Goal: Task Accomplishment & Management: Complete application form

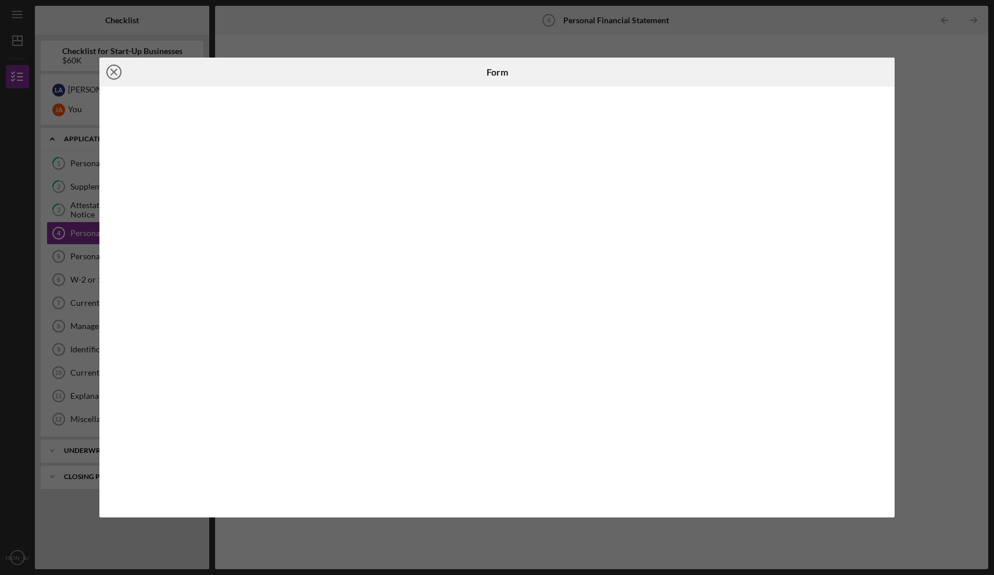
click at [115, 70] on line at bounding box center [114, 72] width 6 height 6
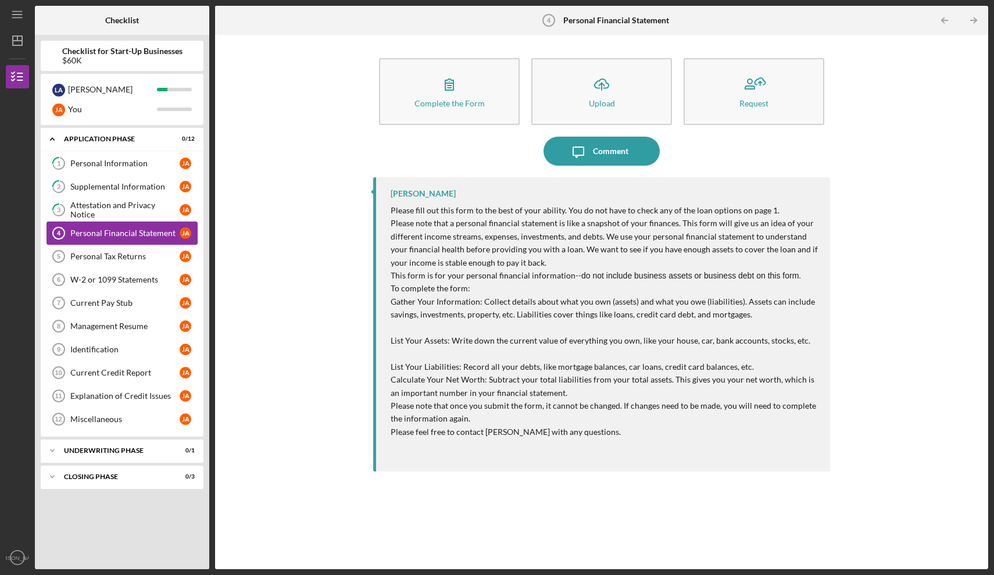
click at [122, 235] on div "Personal Financial Statement" at bounding box center [124, 232] width 109 height 9
click at [117, 232] on div "Personal Financial Statement" at bounding box center [124, 232] width 109 height 9
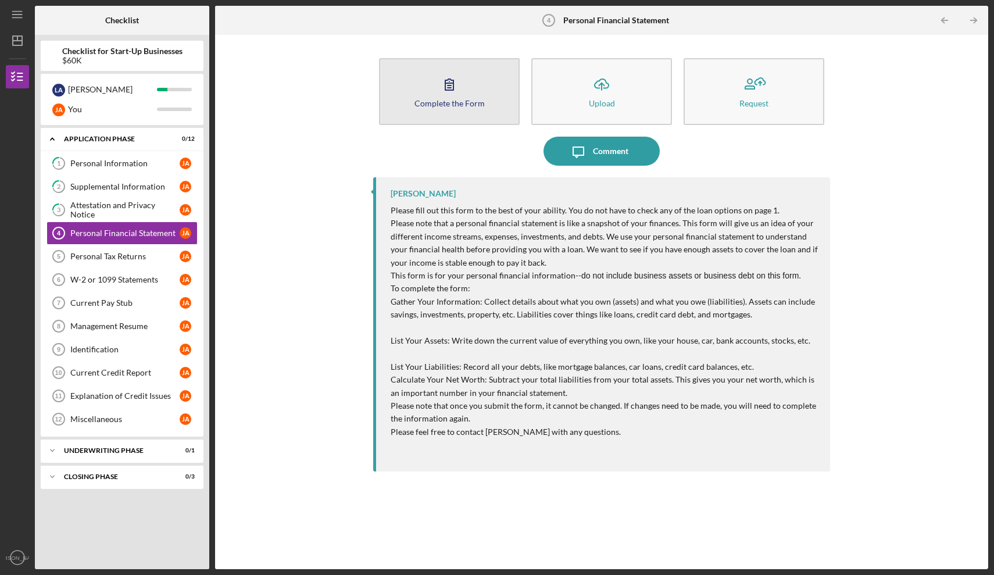
click at [473, 91] on button "Complete the Form Form" at bounding box center [449, 91] width 141 height 67
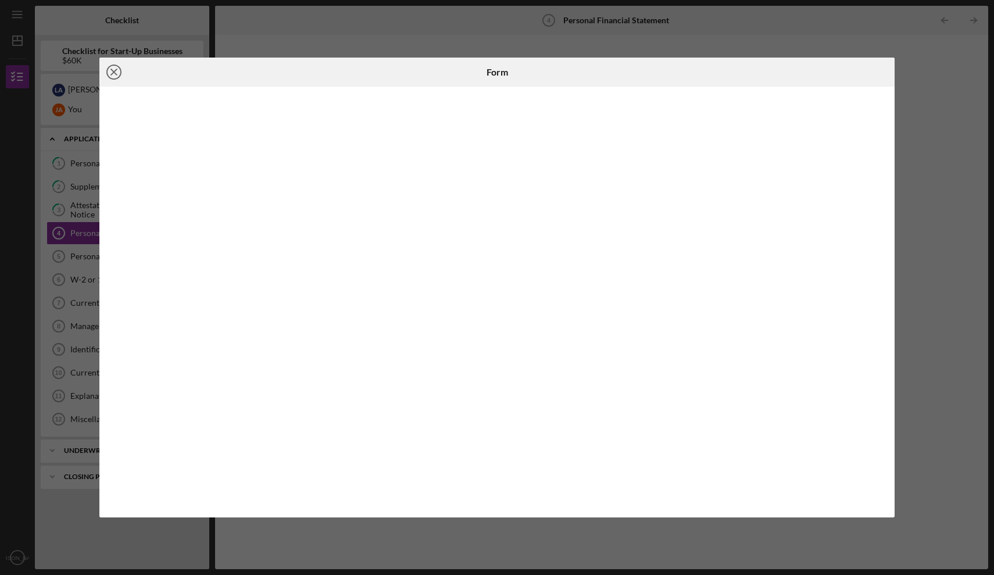
click at [116, 70] on line at bounding box center [114, 72] width 6 height 6
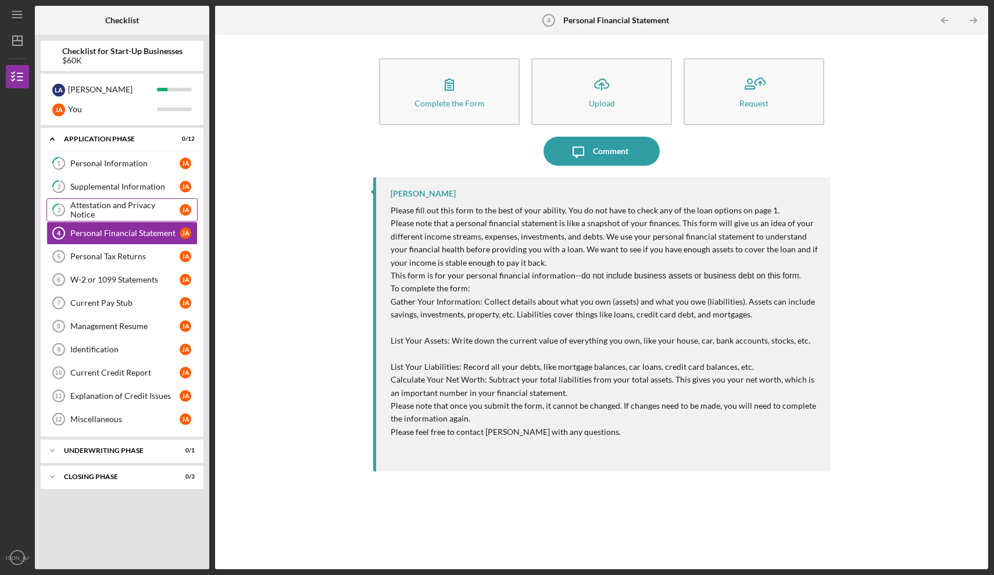
click at [100, 209] on div "Attestation and Privacy Notice" at bounding box center [124, 210] width 109 height 19
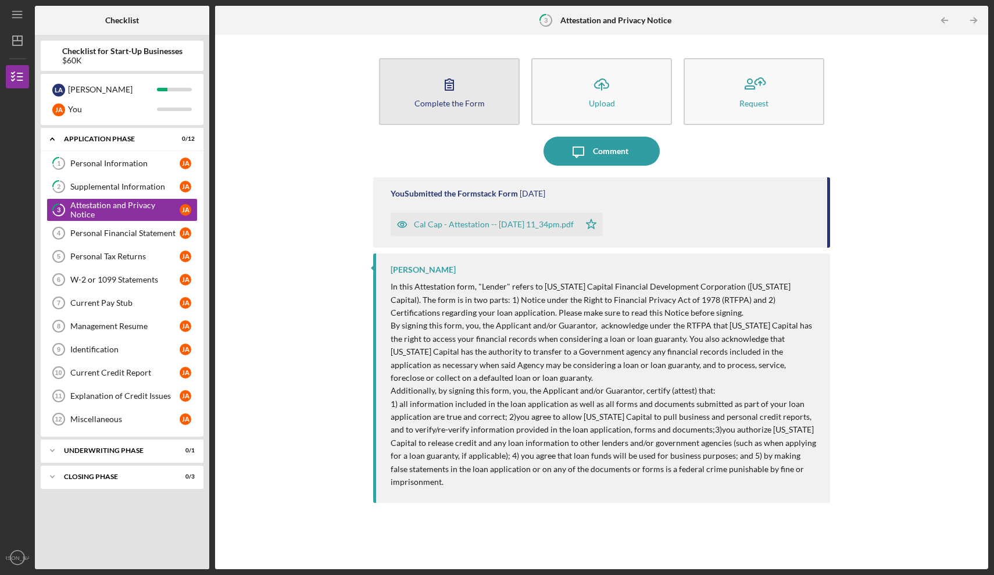
click at [438, 90] on icon "button" at bounding box center [449, 84] width 29 height 29
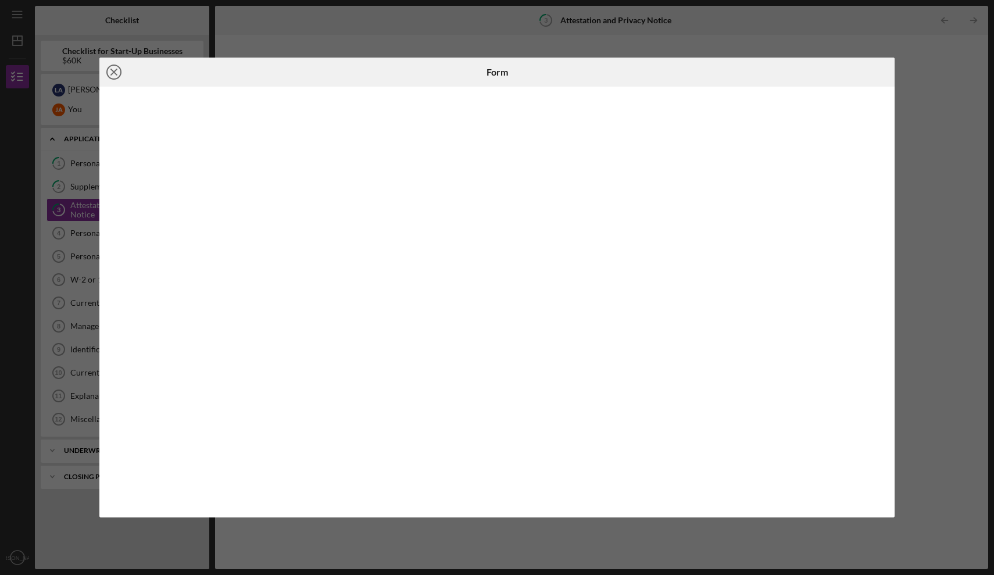
click at [116, 73] on icon "Icon/Close" at bounding box center [113, 72] width 29 height 29
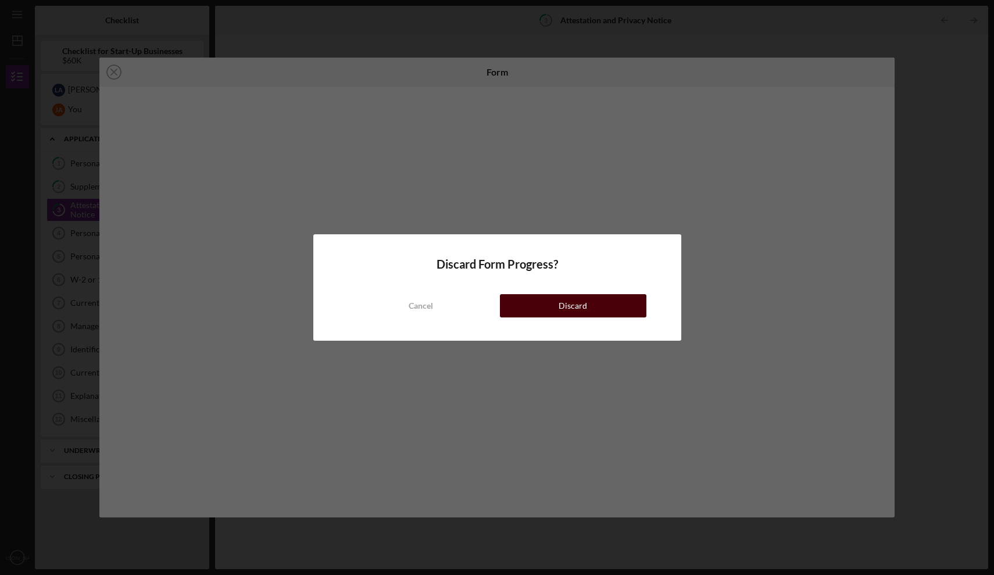
click at [573, 305] on div "Discard" at bounding box center [573, 305] width 28 height 23
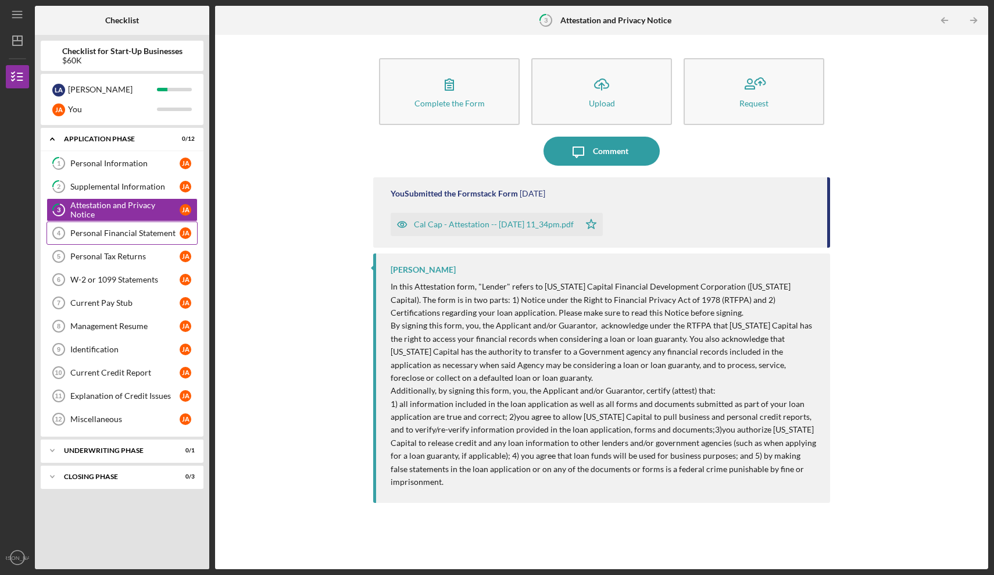
click at [134, 235] on div "Personal Financial Statement" at bounding box center [124, 232] width 109 height 9
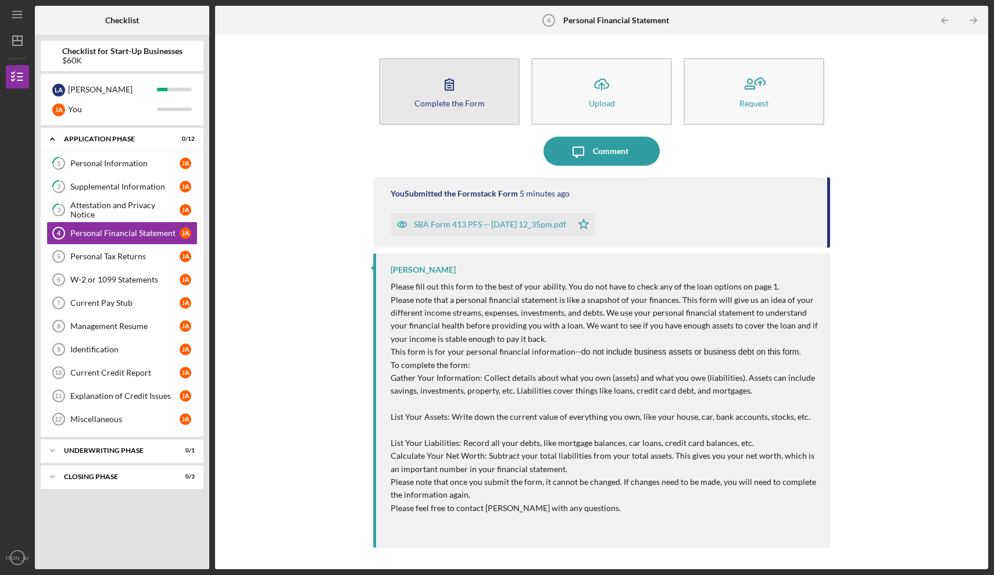
click at [437, 90] on icon "button" at bounding box center [449, 84] width 29 height 29
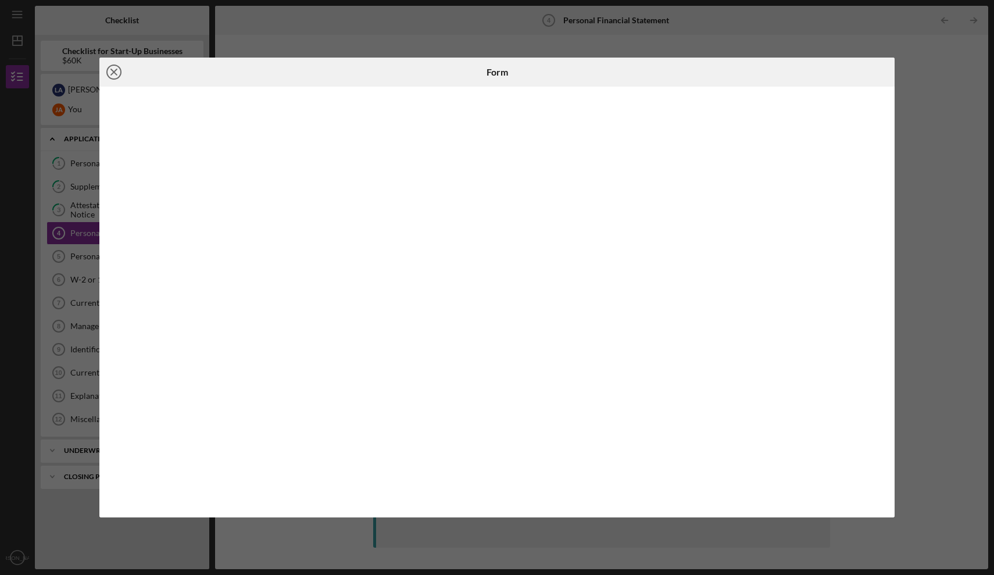
click at [114, 74] on icon "Icon/Close" at bounding box center [113, 72] width 29 height 29
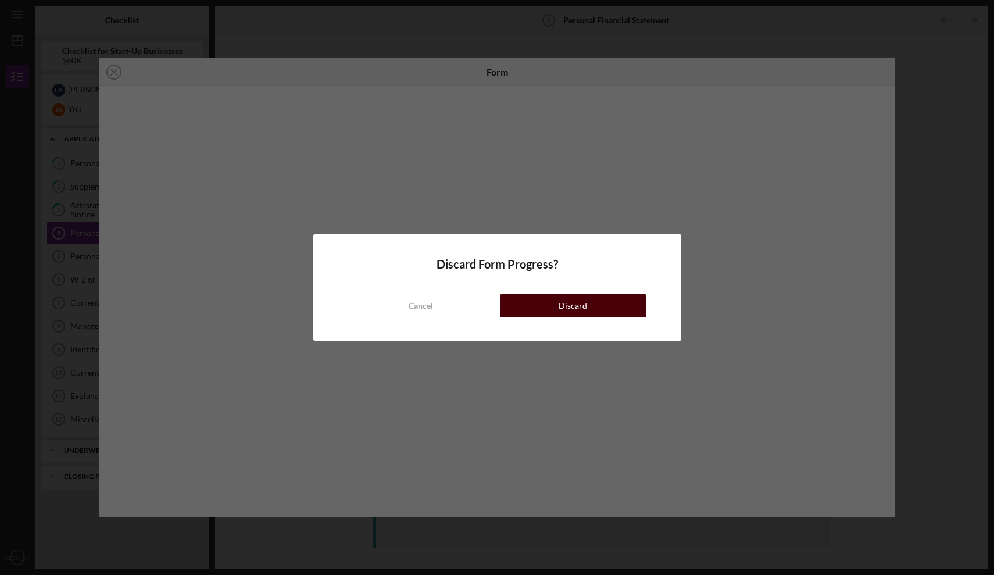
click at [593, 301] on button "Discard" at bounding box center [573, 305] width 146 height 23
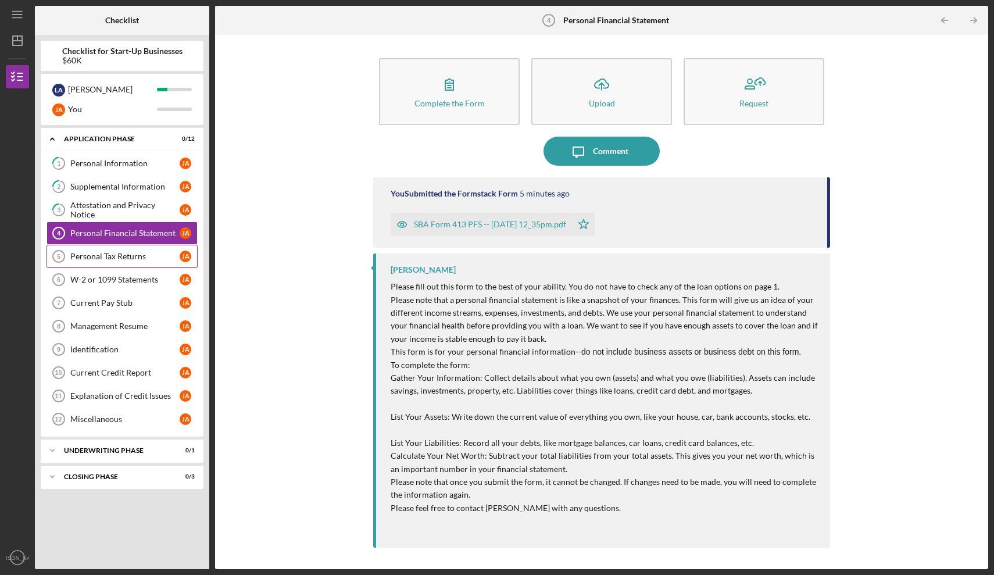
click at [109, 257] on div "Personal Tax Returns" at bounding box center [124, 256] width 109 height 9
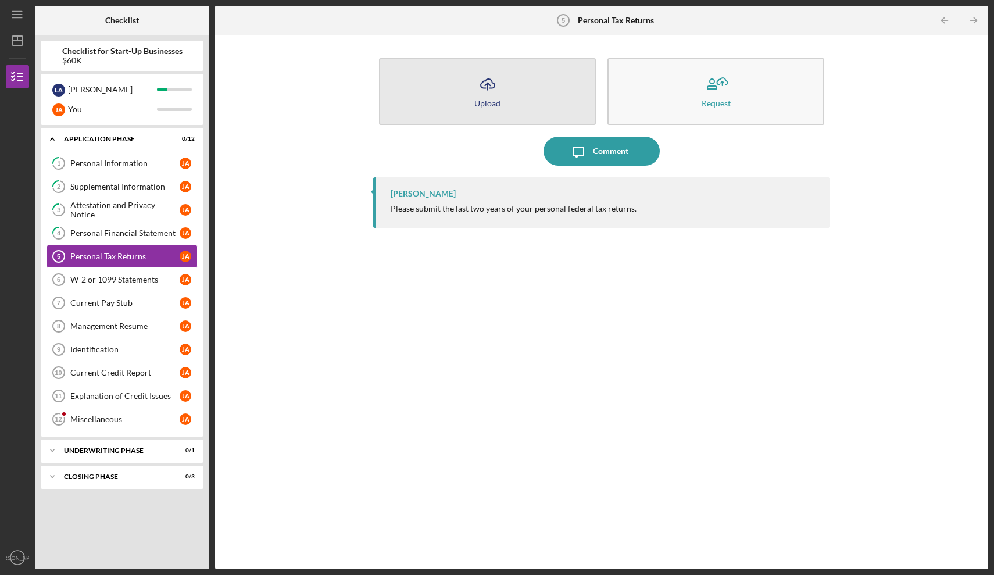
click at [488, 97] on icon "Icon/Upload" at bounding box center [487, 84] width 29 height 29
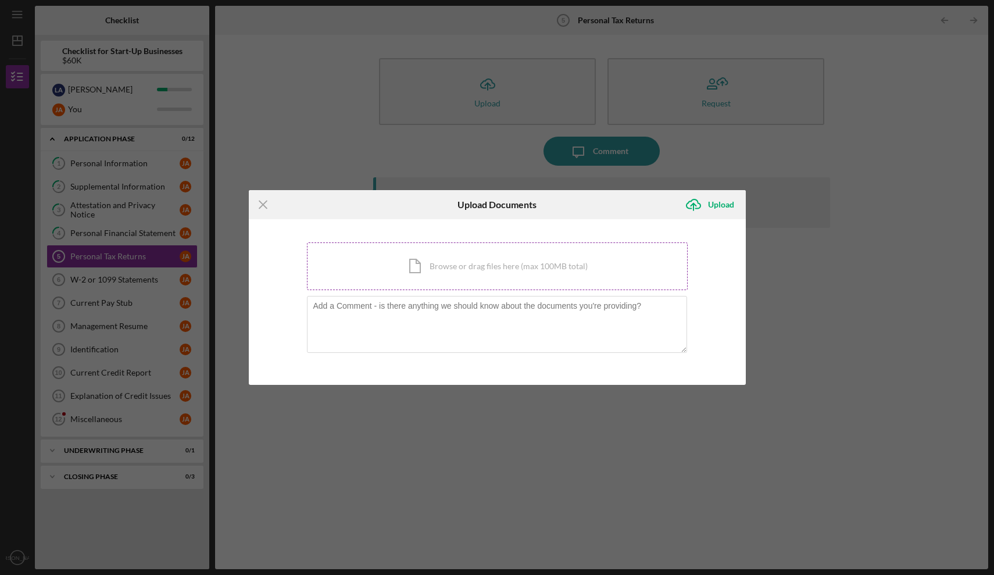
click at [404, 265] on div "Icon/Document Browse or drag files here (max 100MB total) Tap to choose files o…" at bounding box center [497, 266] width 381 height 48
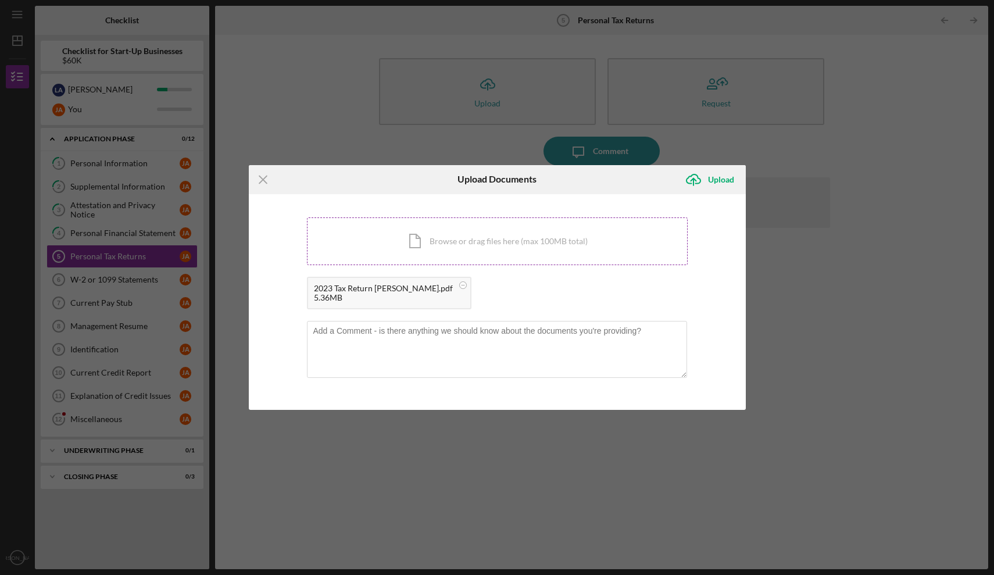
click at [478, 239] on div "Icon/Document Browse or drag files here (max 100MB total) Tap to choose files o…" at bounding box center [497, 241] width 381 height 48
click at [724, 182] on div "Upload" at bounding box center [721, 179] width 26 height 23
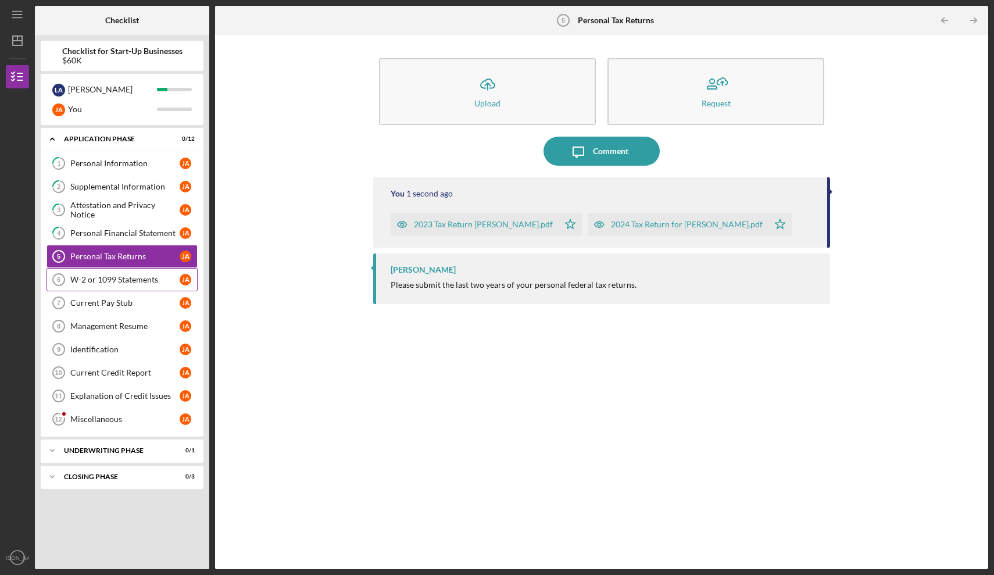
click at [130, 281] on div "W-2 or 1099 Statements" at bounding box center [124, 279] width 109 height 9
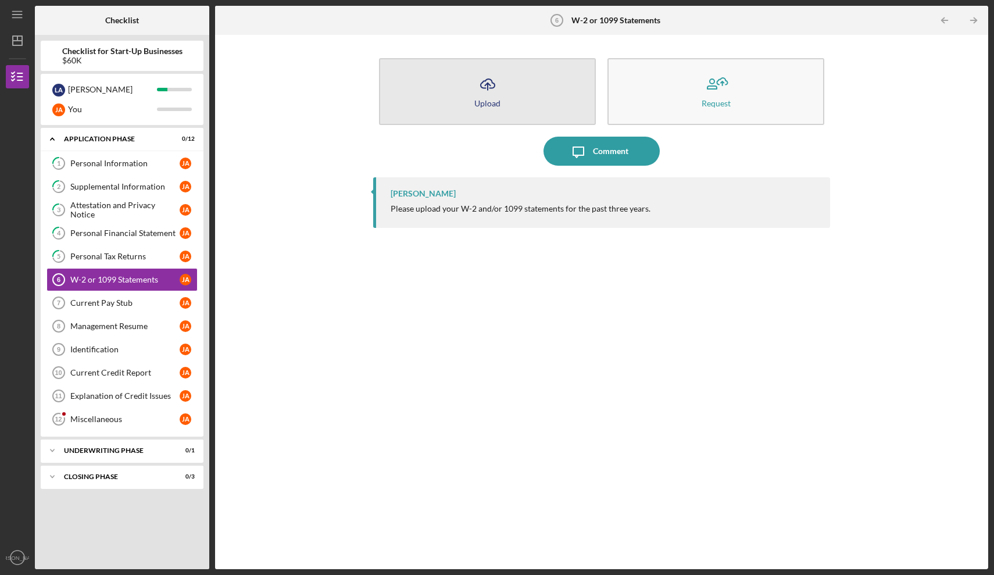
click at [468, 92] on button "Icon/Upload Upload" at bounding box center [487, 91] width 217 height 67
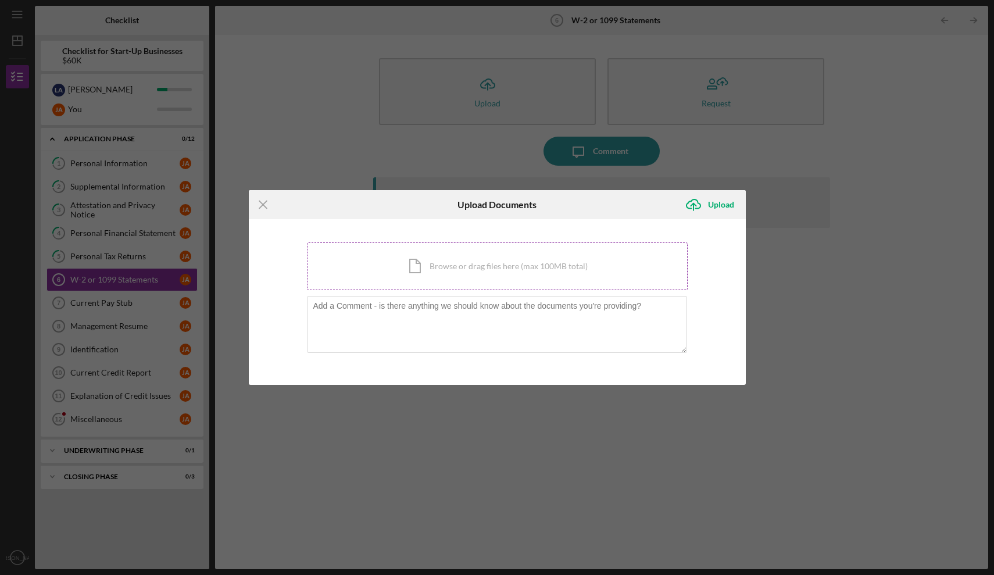
click at [435, 266] on div "Icon/Document Browse or drag files here (max 100MB total) Tap to choose files o…" at bounding box center [497, 266] width 381 height 48
click at [263, 202] on icon "Icon/Menu Close" at bounding box center [263, 204] width 29 height 29
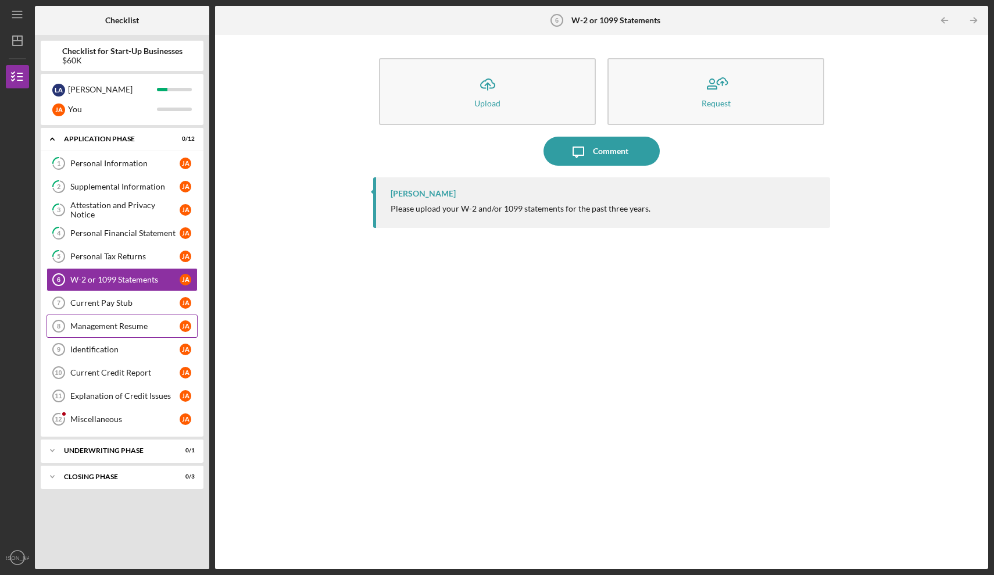
click at [127, 327] on div "Management Resume" at bounding box center [124, 325] width 109 height 9
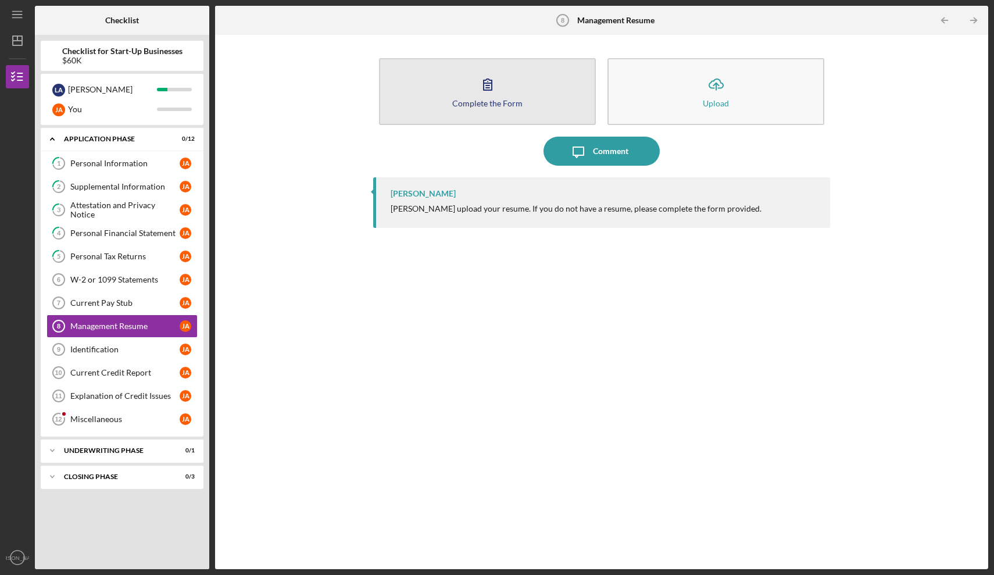
click at [501, 90] on icon "button" at bounding box center [487, 84] width 29 height 29
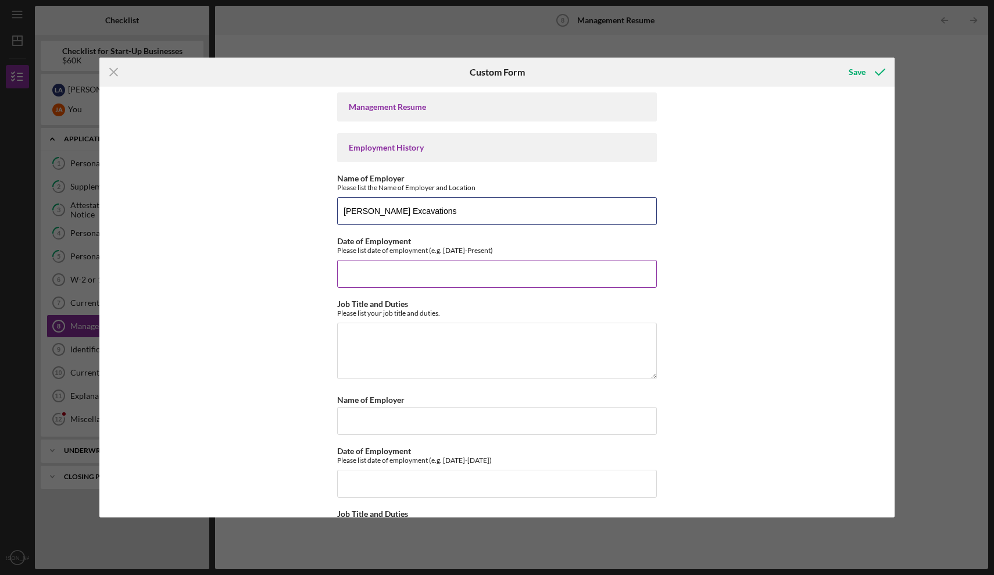
type input "[PERSON_NAME] Excavations"
click at [373, 279] on input "Date of Employment" at bounding box center [497, 274] width 320 height 28
type input "[DATE]"
click at [369, 339] on textarea "Job Title and Duties" at bounding box center [497, 351] width 320 height 56
type textarea "excavation and pavement"
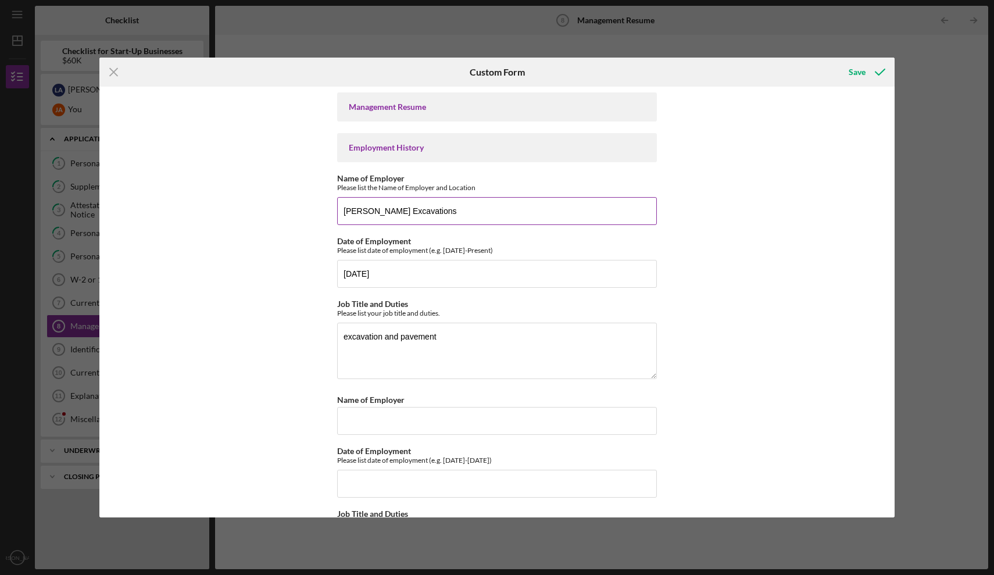
click at [445, 212] on input "[PERSON_NAME] Excavations" at bounding box center [497, 211] width 320 height 28
type input "[PERSON_NAME] Excavating, Inc [GEOGRAPHIC_DATA]"
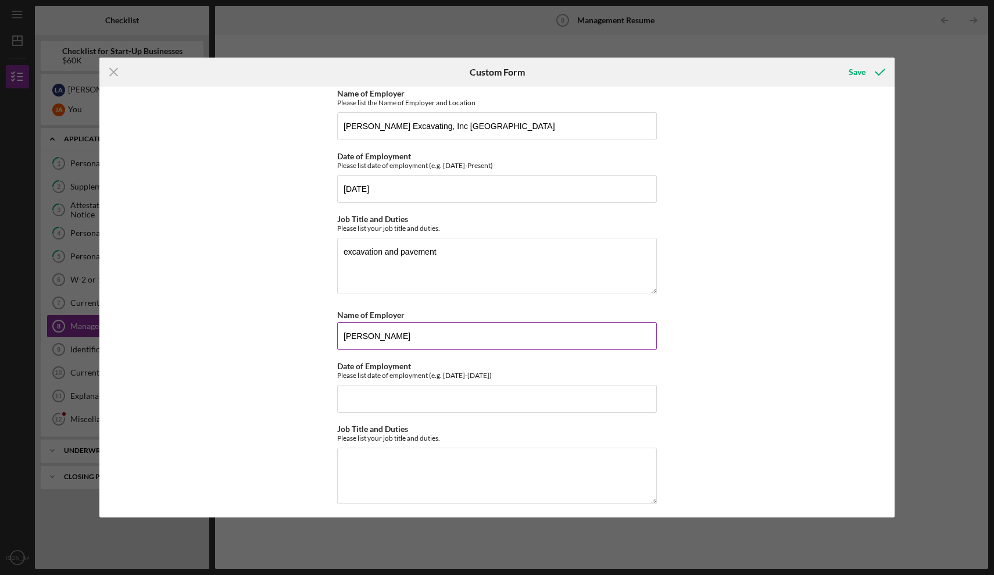
scroll to position [96, 0]
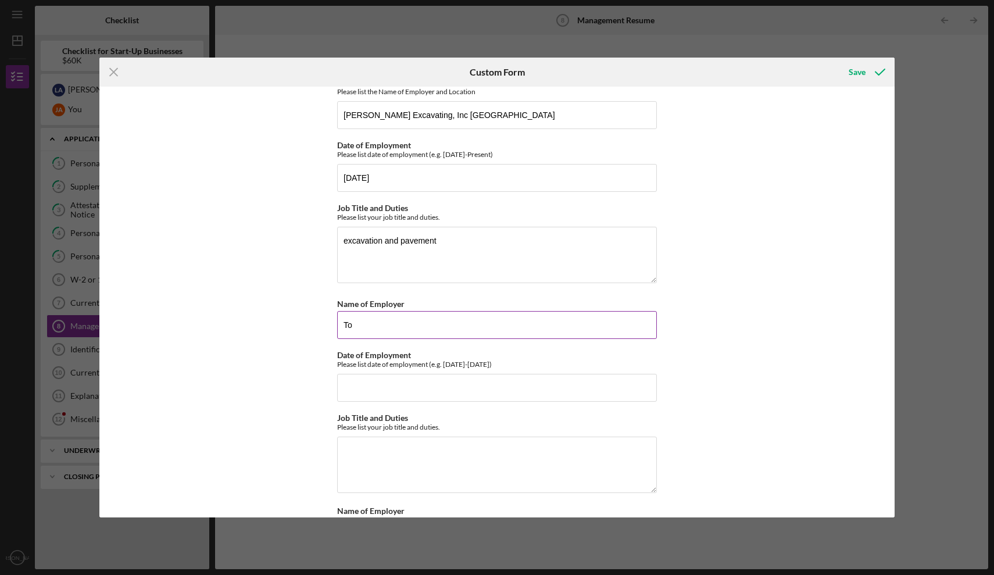
type input "T"
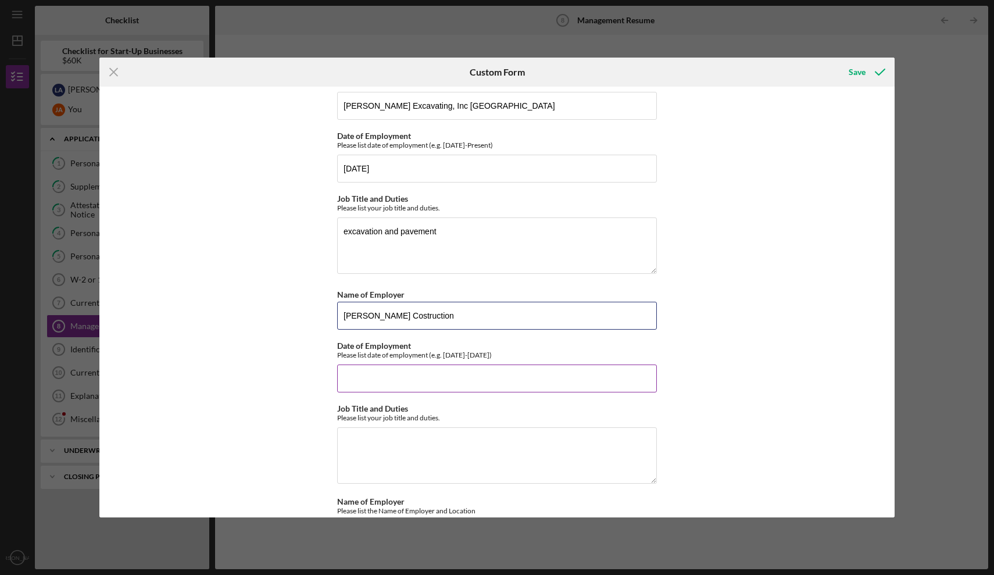
type input "[PERSON_NAME] Costruction"
click at [371, 379] on input "Date of Employment" at bounding box center [497, 378] width 320 height 28
type input "[DATE] to [DATE]"
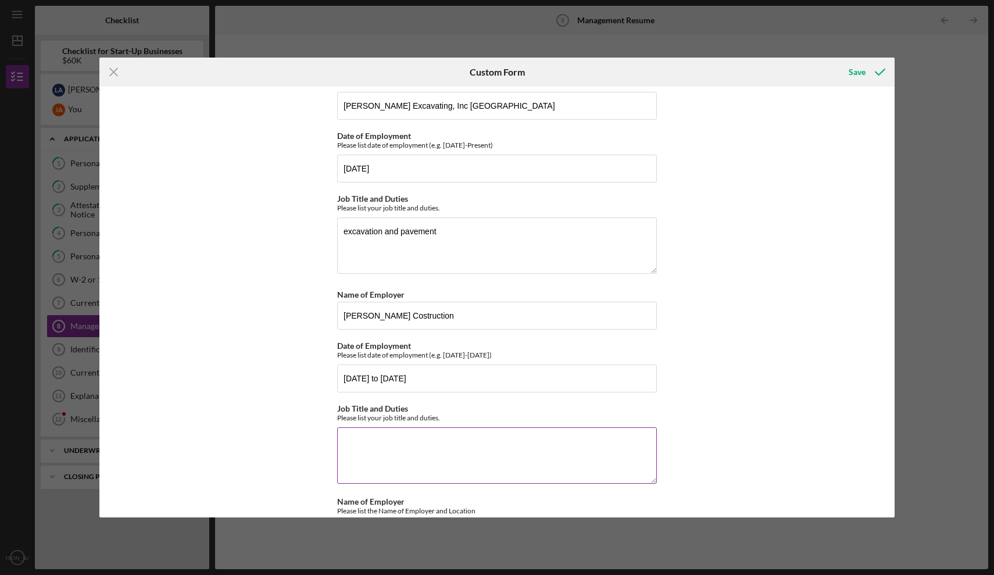
click at [360, 441] on textarea "Job Title and Duties" at bounding box center [497, 455] width 320 height 56
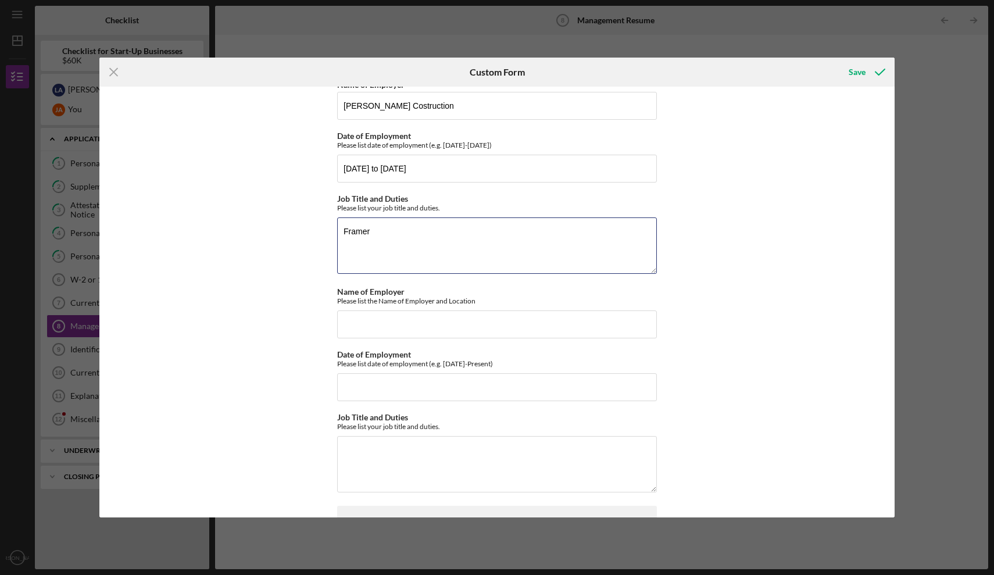
scroll to position [316, 0]
type textarea "Framer"
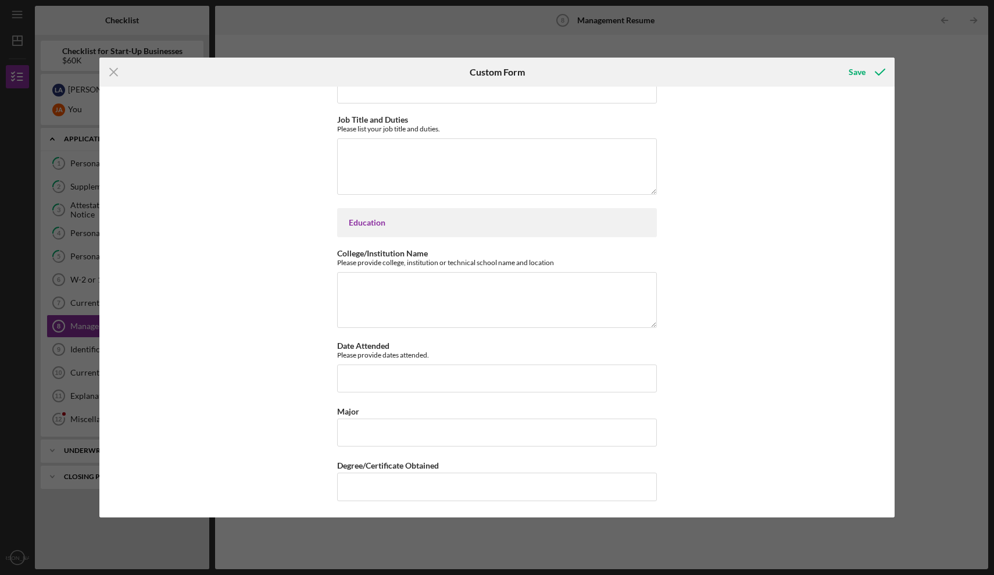
scroll to position [612, 0]
click at [353, 281] on textarea "College/Institution Name" at bounding box center [497, 301] width 320 height 56
click at [854, 69] on div "Save" at bounding box center [857, 71] width 17 height 23
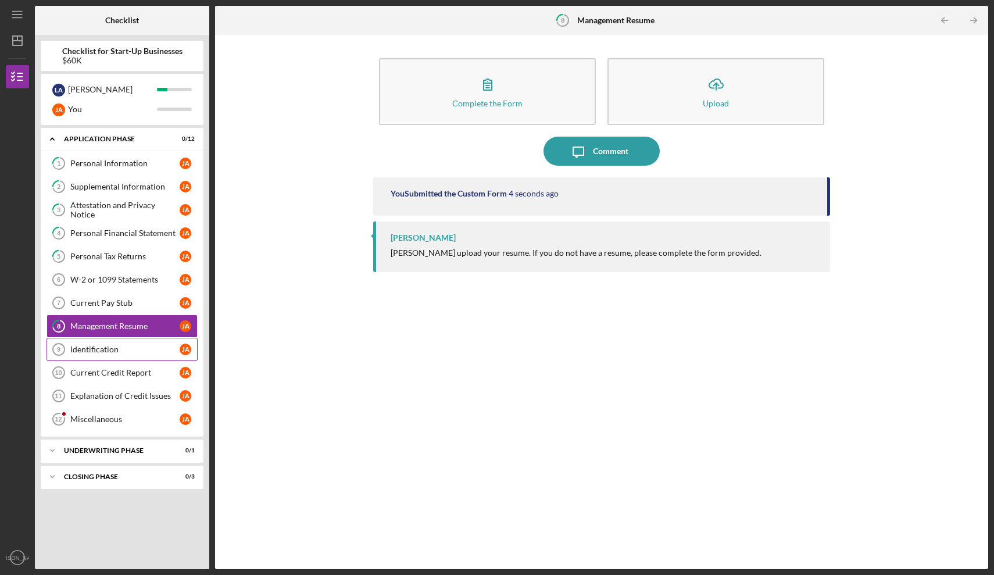
click at [95, 350] on div "Identification" at bounding box center [124, 349] width 109 height 9
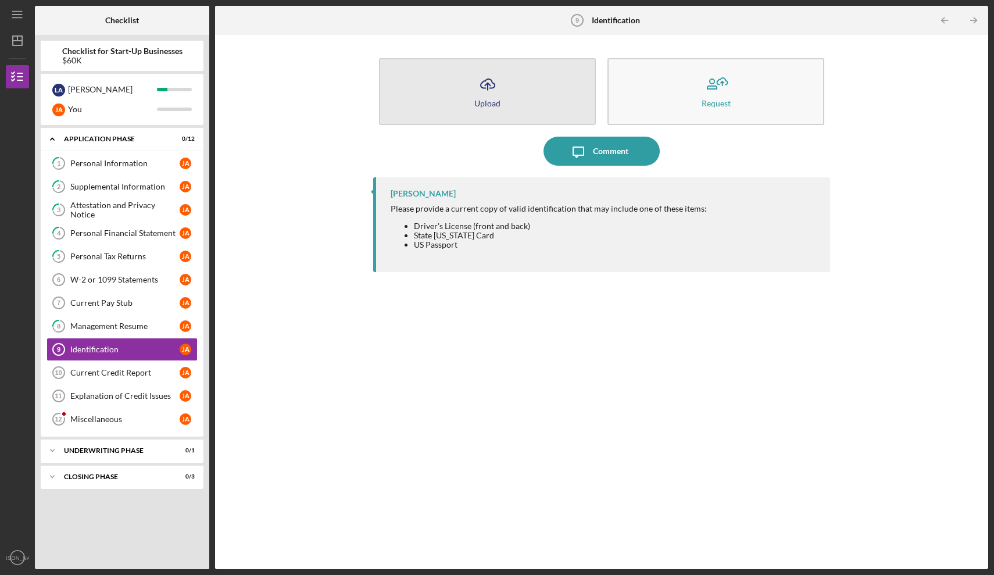
click at [487, 95] on icon "Icon/Upload" at bounding box center [487, 84] width 29 height 29
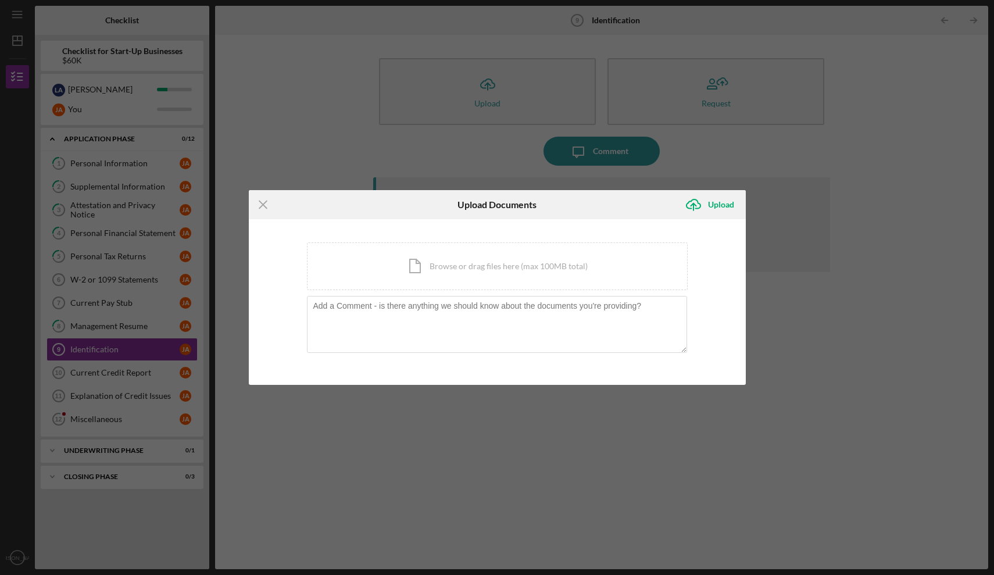
click at [121, 376] on div "Icon/Menu Close Upload Documents Icon/Upload Upload You're uploading documents …" at bounding box center [497, 287] width 994 height 575
click at [264, 205] on icon "Icon/Menu Close" at bounding box center [263, 204] width 29 height 29
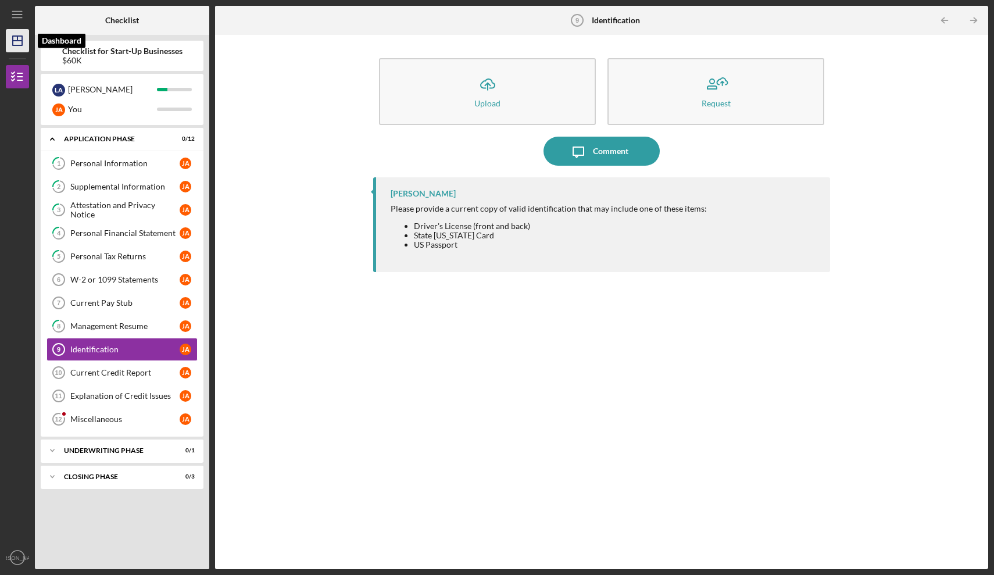
click at [17, 43] on icon "Icon/Dashboard" at bounding box center [17, 40] width 29 height 29
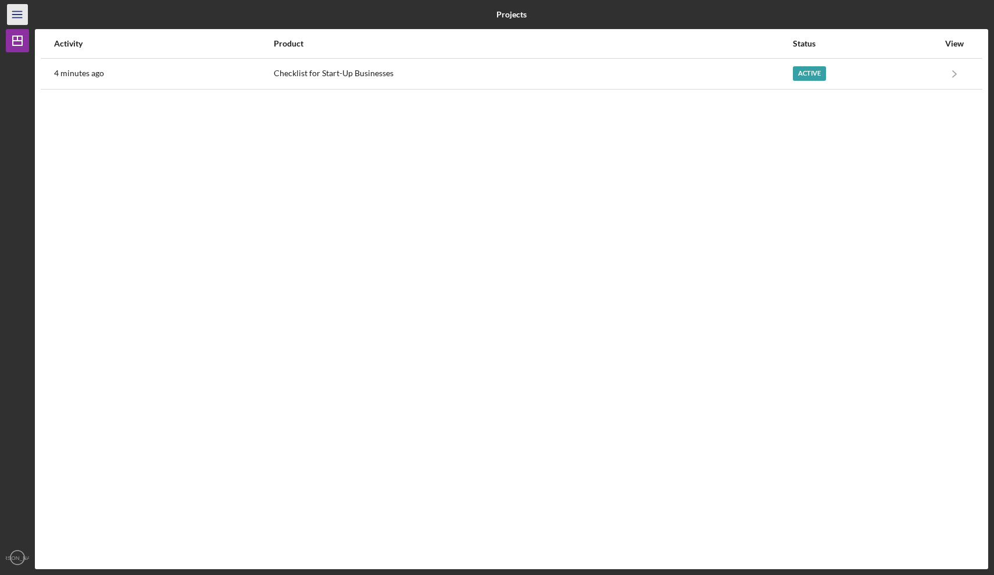
click at [23, 15] on icon "Icon/Menu" at bounding box center [18, 15] width 26 height 26
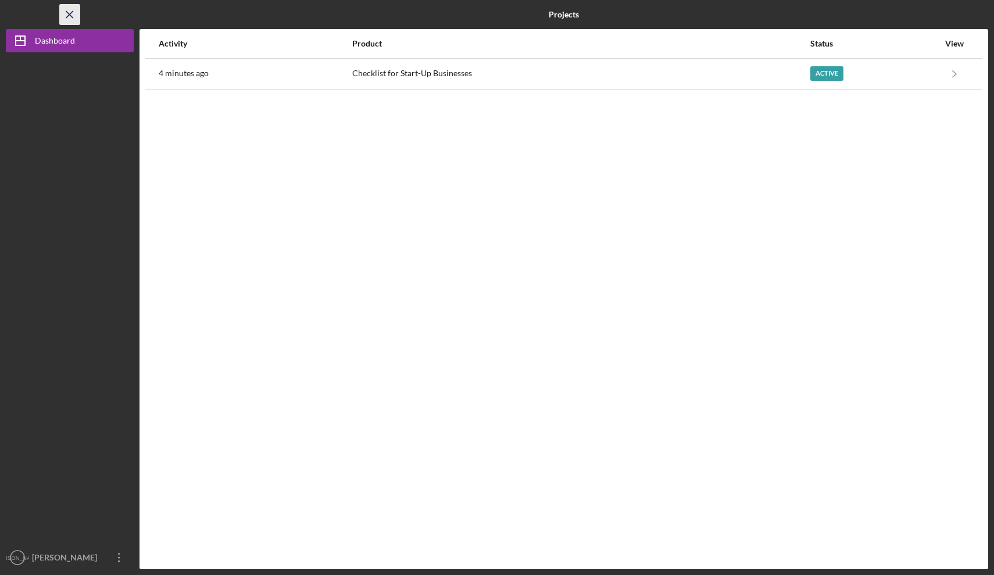
click at [74, 13] on icon "Icon/Menu Close" at bounding box center [70, 15] width 26 height 26
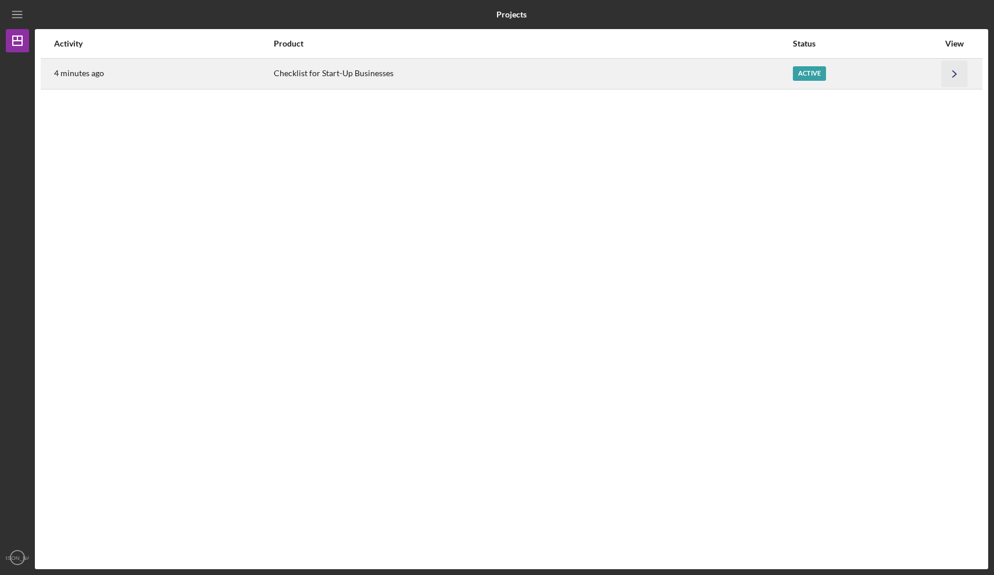
click at [954, 77] on icon "Icon/Navigate" at bounding box center [955, 73] width 26 height 26
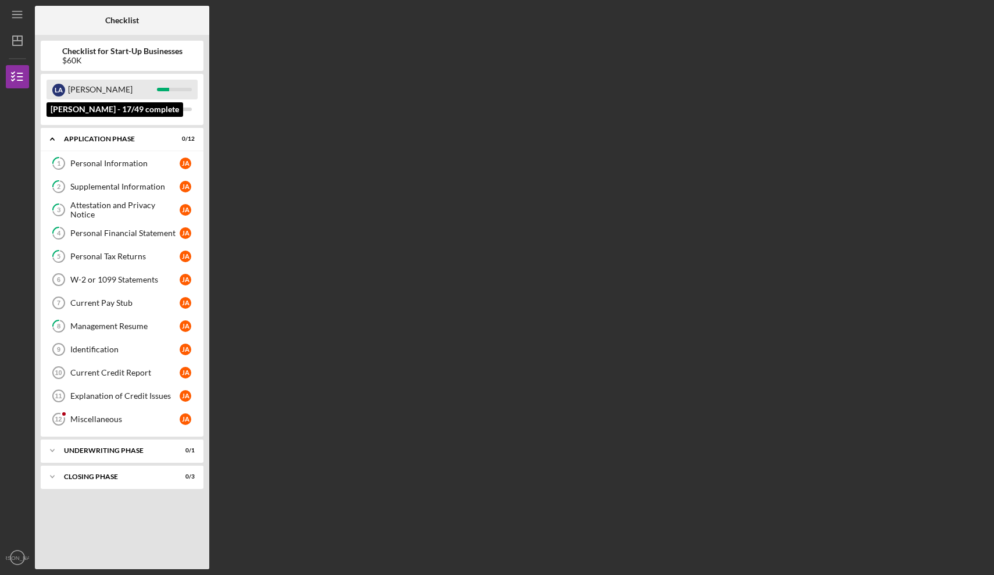
click at [73, 86] on div "[PERSON_NAME]" at bounding box center [112, 90] width 89 height 20
